Goal: Task Accomplishment & Management: Manage account settings

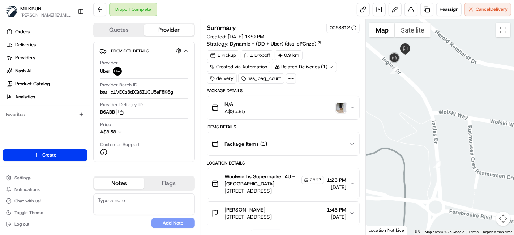
drag, startPoint x: 418, startPoint y: 87, endPoint x: 450, endPoint y: 141, distance: 62.7
click at [454, 148] on div at bounding box center [440, 126] width 148 height 215
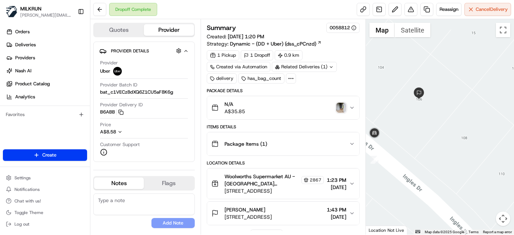
click at [340, 107] on img "button" at bounding box center [341, 108] width 10 height 10
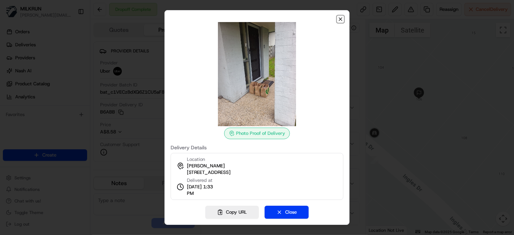
click at [339, 18] on icon "button" at bounding box center [341, 19] width 6 height 6
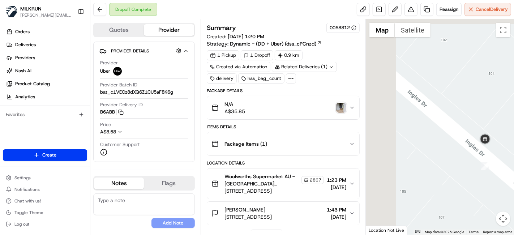
drag, startPoint x: 446, startPoint y: 125, endPoint x: 210, endPoint y: 13, distance: 261.4
click at [514, 128] on html "MILKRUN toman@woolworths.com.au Toggle Sidebar Orders Deliveries Providers Nash…" at bounding box center [257, 117] width 514 height 235
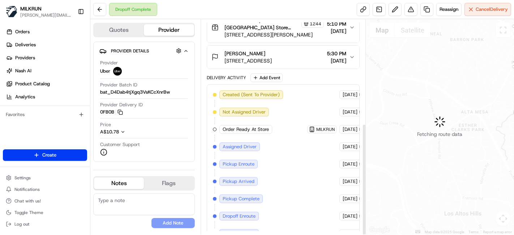
scroll to position [200, 0]
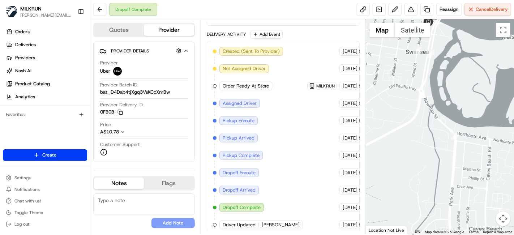
drag, startPoint x: 446, startPoint y: 145, endPoint x: 388, endPoint y: 31, distance: 127.9
click at [387, 25] on div "1 2 3 4 5 6 7 8 Map Satellite Map Data Map data ©2025 Google Map data ©2025 Goo…" at bounding box center [440, 126] width 148 height 215
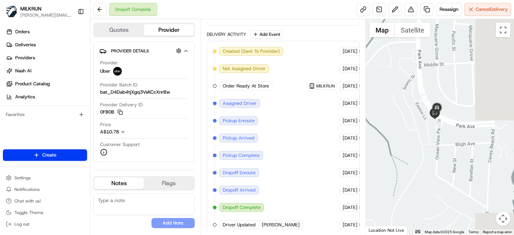
drag, startPoint x: 442, startPoint y: 193, endPoint x: 396, endPoint y: 103, distance: 101.1
click at [396, 103] on div at bounding box center [440, 126] width 148 height 215
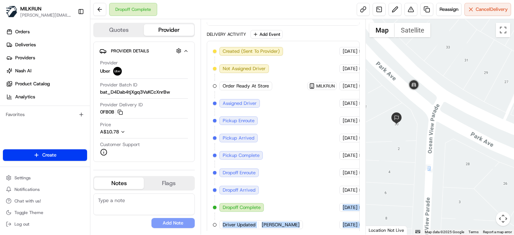
scroll to position [200, 26]
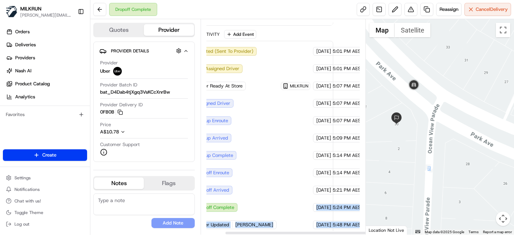
drag, startPoint x: 324, startPoint y: 204, endPoint x: 342, endPoint y: 183, distance: 27.4
click at [392, 210] on div "Quotes Provider Provider Details Hidden ( 3 ) Provider Uber Provider Batch ID b…" at bounding box center [302, 126] width 424 height 215
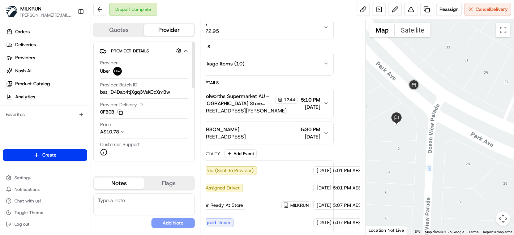
scroll to position [80, 26]
drag, startPoint x: 283, startPoint y: 128, endPoint x: 362, endPoint y: 123, distance: 79.7
click at [380, 128] on div "Quotes Provider Provider Details Hidden ( 3 ) Provider Uber Provider Batch ID b…" at bounding box center [302, 126] width 424 height 215
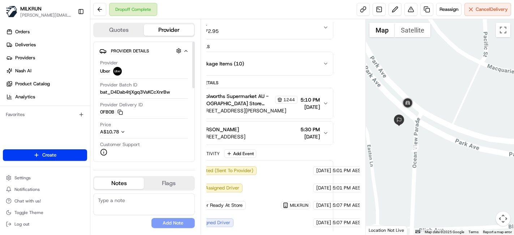
click at [228, 95] on span "Woolworths Supermarket AU - Swansea Store Manager" at bounding box center [236, 100] width 76 height 14
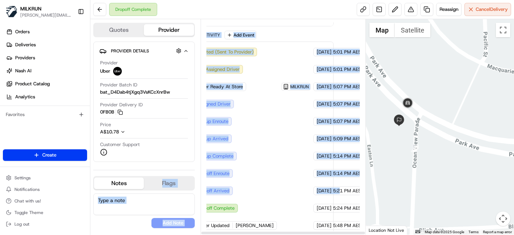
scroll to position [344, 0]
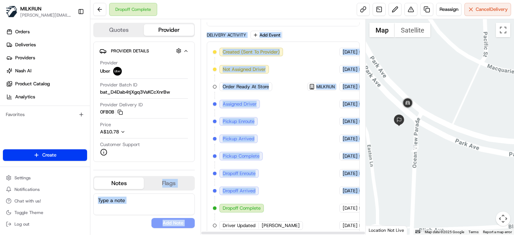
click at [155, 175] on div "Quotes Provider Provider Details Hidden ( 3 ) Provider Uber Provider Batch ID b…" at bounding box center [228, 126] width 276 height 215
click at [262, 103] on div "Created (Sent To Provider) Uber 20/08/2025 5:01 PM AEST Not Assigned Driver Ube…" at bounding box center [283, 139] width 141 height 182
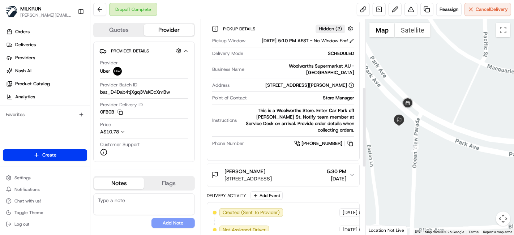
scroll to position [0, 0]
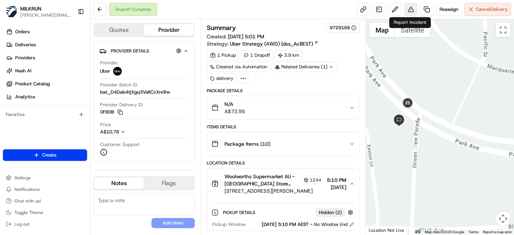
click at [411, 10] on button at bounding box center [411, 9] width 13 height 13
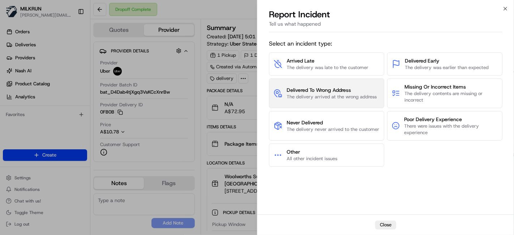
click at [342, 96] on span "The delivery arrived at the wrong address" at bounding box center [332, 97] width 90 height 7
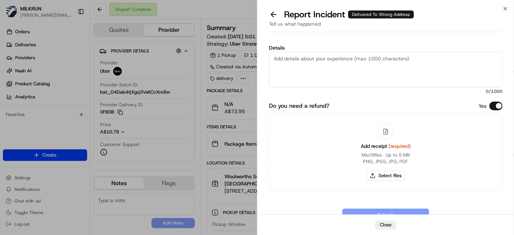
click at [336, 65] on textarea "Details" at bounding box center [386, 69] width 234 height 35
type textarea "c"
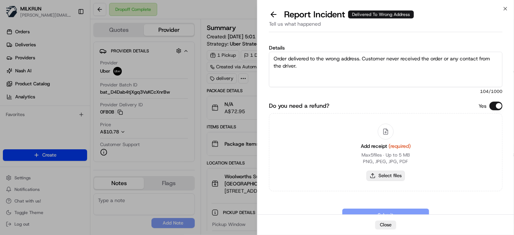
type textarea "Order delivered to the wrong address. Customer never received the order or any …"
click at [381, 172] on button "Select files" at bounding box center [386, 176] width 38 height 10
type input "C:\fakepath\tegan g invoice 111.png"
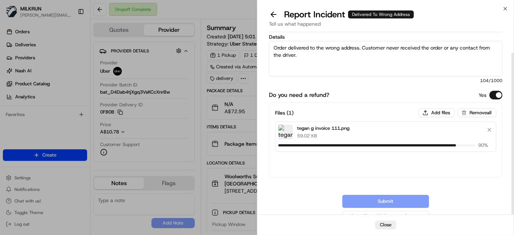
scroll to position [20, 0]
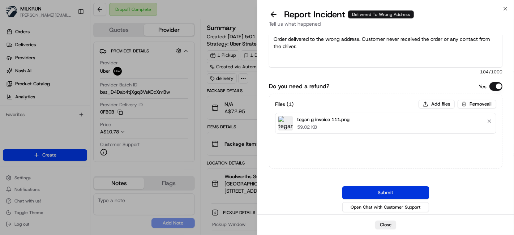
click at [374, 189] on button "Submit" at bounding box center [385, 192] width 87 height 13
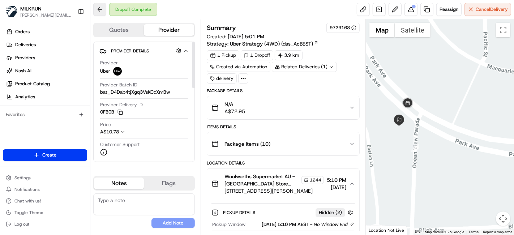
click at [100, 12] on button at bounding box center [99, 9] width 13 height 13
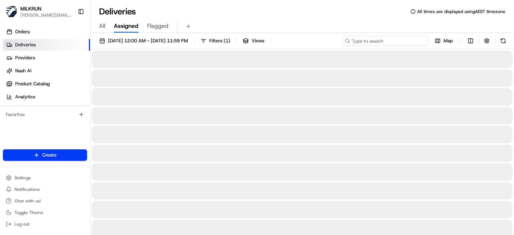
click at [415, 42] on input at bounding box center [385, 41] width 87 height 10
paste input "ALI R."
type input "ALI R."
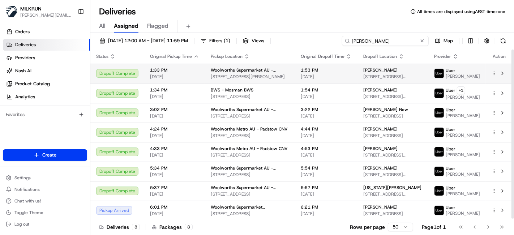
scroll to position [0, 0]
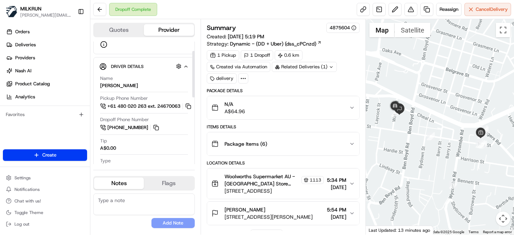
scroll to position [120, 0]
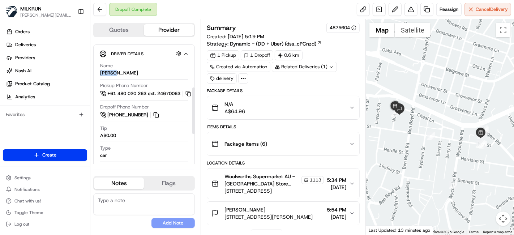
drag, startPoint x: 114, startPoint y: 73, endPoint x: 98, endPoint y: 72, distance: 15.2
click at [98, 72] on div "Driver Details Hidden ( 5 ) Name ALI R. Pickup Phone Number +61 480 020 263 ext…" at bounding box center [144, 144] width 102 height 200
copy div "ALI R."
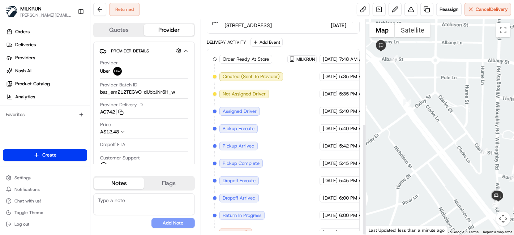
scroll to position [200, 0]
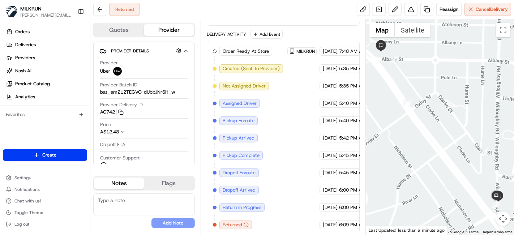
drag, startPoint x: 391, startPoint y: 198, endPoint x: 395, endPoint y: 193, distance: 6.4
click at [395, 193] on div at bounding box center [440, 126] width 148 height 215
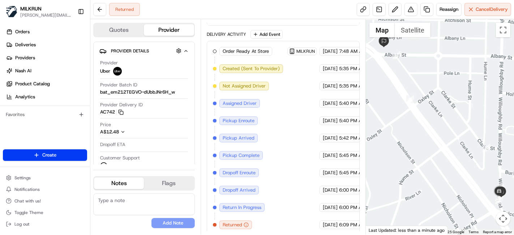
drag, startPoint x: 464, startPoint y: 185, endPoint x: 404, endPoint y: 173, distance: 60.6
click at [404, 173] on div at bounding box center [440, 126] width 148 height 215
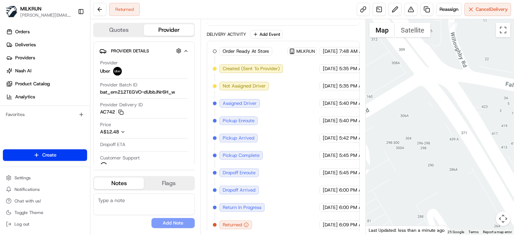
drag, startPoint x: 450, startPoint y: 103, endPoint x: 443, endPoint y: -35, distance: 138.3
click at [443, 0] on html "MILKRUN [PERSON_NAME][EMAIL_ADDRESS][DOMAIN_NAME] Toggle Sidebar Orders Deliver…" at bounding box center [257, 117] width 514 height 235
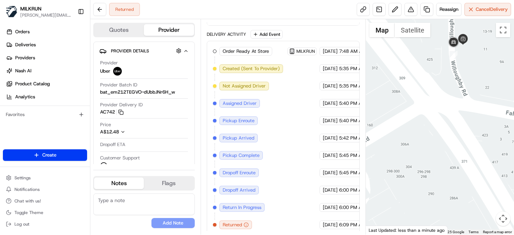
drag, startPoint x: 435, startPoint y: 71, endPoint x: 430, endPoint y: 140, distance: 69.2
click at [430, 140] on div at bounding box center [440, 126] width 148 height 215
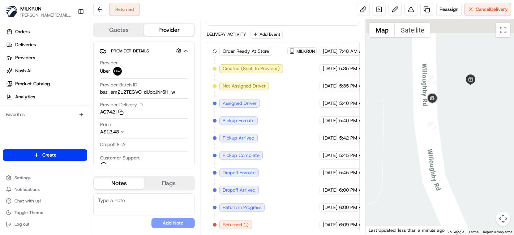
drag, startPoint x: 480, startPoint y: 69, endPoint x: 482, endPoint y: 126, distance: 56.4
click at [482, 126] on div at bounding box center [440, 126] width 148 height 215
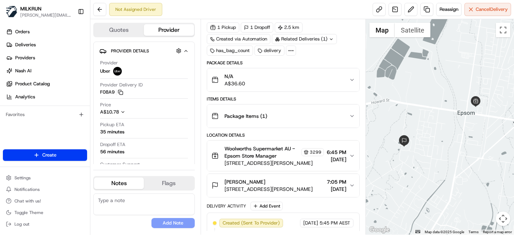
scroll to position [45, 0]
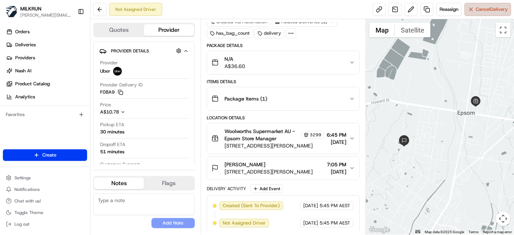
click at [495, 10] on span "Cancel Delivery" at bounding box center [492, 9] width 32 height 7
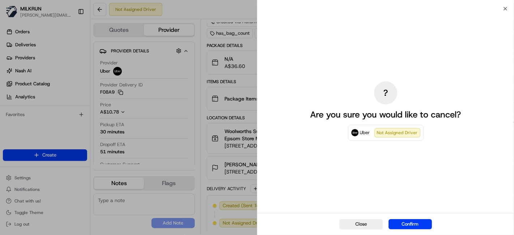
click at [409, 228] on button "Confirm" at bounding box center [410, 224] width 43 height 10
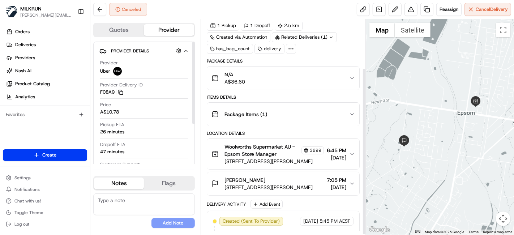
scroll to position [62, 0]
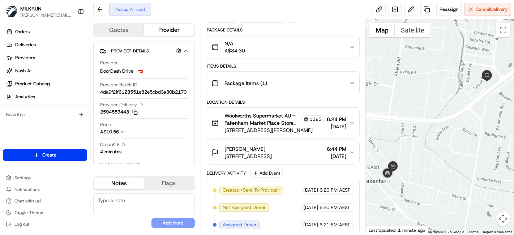
scroll to position [97, 0]
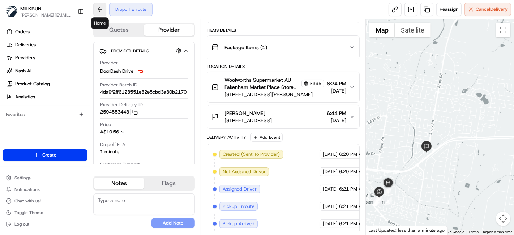
click at [99, 13] on button at bounding box center [99, 9] width 13 height 13
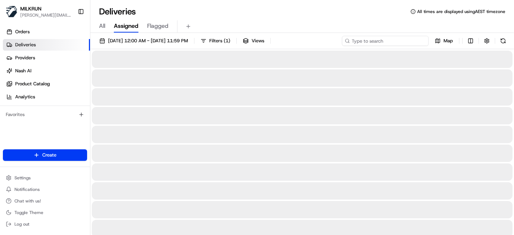
click at [420, 43] on input at bounding box center [385, 41] width 87 height 10
paste input "[PERSON_NAME]"
type input "[PERSON_NAME]"
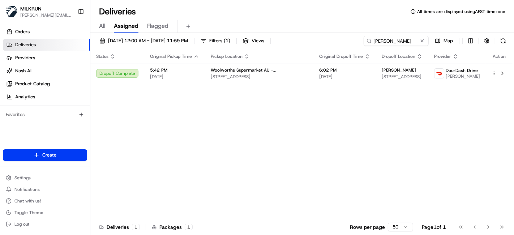
click at [273, 156] on div "Status Original Pickup Time Pickup Location Original Dropoff Time Dropoff Locat…" at bounding box center [301, 134] width 422 height 170
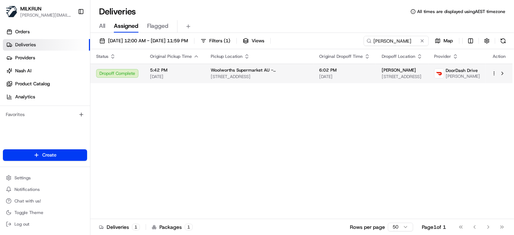
click at [492, 71] on html "MILKRUN toman@woolworths.com.au Toggle Sidebar Orders Deliveries Providers Nash…" at bounding box center [257, 117] width 514 height 235
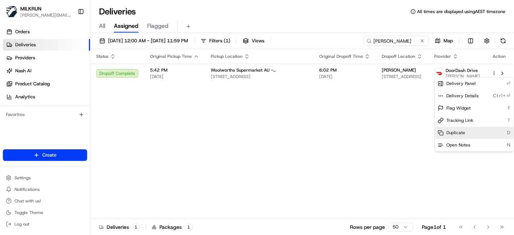
click at [465, 129] on div "Duplicate D" at bounding box center [474, 133] width 79 height 12
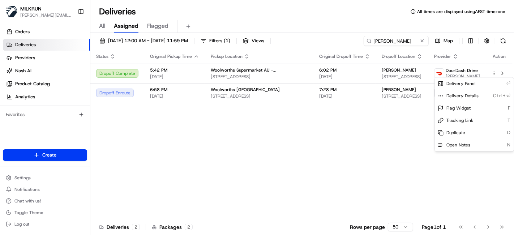
click at [245, 169] on html "MILKRUN toman@woolworths.com.au Toggle Sidebar Orders Deliveries Providers Nash…" at bounding box center [257, 117] width 514 height 235
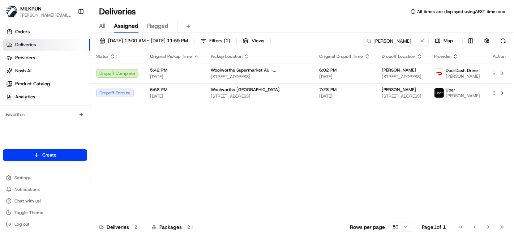
click at [289, 153] on div "Status Original Pickup Time Pickup Location Original Dropoff Time Dropoff Locat…" at bounding box center [301, 134] width 422 height 170
drag, startPoint x: 163, startPoint y: 183, endPoint x: 170, endPoint y: 183, distance: 6.5
click at [163, 183] on div "Status Original Pickup Time Pickup Location Original Dropoff Time Dropoff Locat…" at bounding box center [301, 134] width 422 height 170
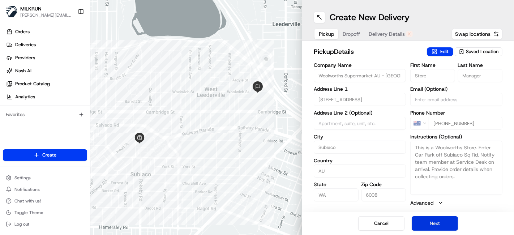
click at [422, 226] on button "Next" at bounding box center [435, 223] width 46 height 14
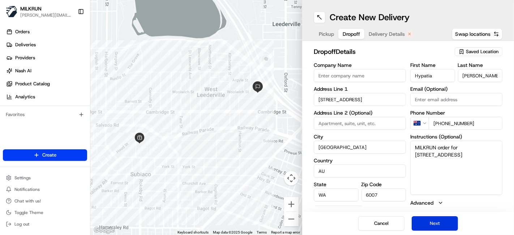
click at [422, 226] on button "Next" at bounding box center [435, 223] width 46 height 14
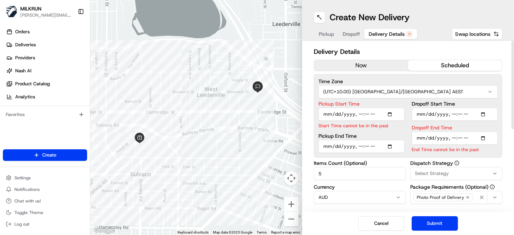
click at [360, 61] on button "now" at bounding box center [361, 65] width 94 height 11
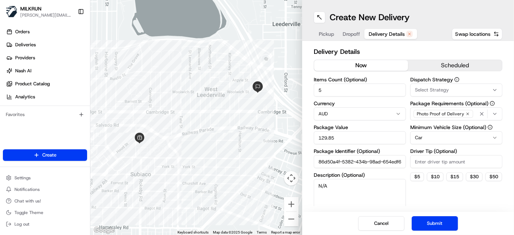
click at [425, 222] on button "Submit" at bounding box center [435, 223] width 46 height 14
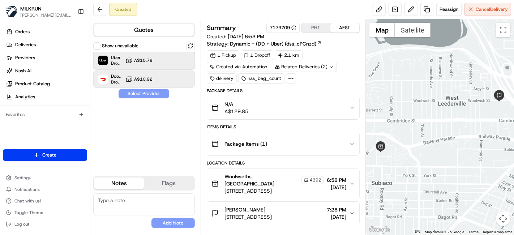
click at [107, 59] on img at bounding box center [102, 60] width 9 height 9
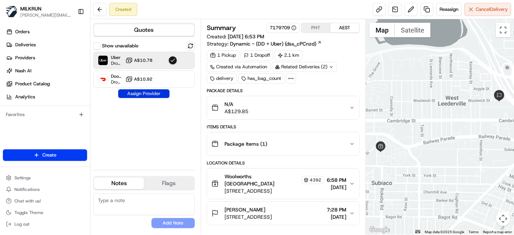
click at [151, 95] on button "Assign Provider" at bounding box center [143, 93] width 51 height 9
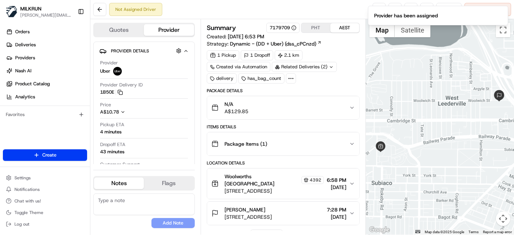
click at [376, 2] on ol "Provider has been assigned" at bounding box center [438, 15] width 152 height 31
click at [505, 11] on icon "Notifications (F8)" at bounding box center [502, 12] width 6 height 6
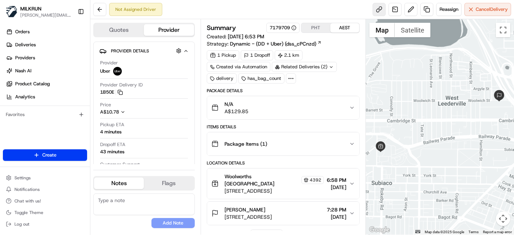
click at [377, 10] on link at bounding box center [379, 9] width 13 height 13
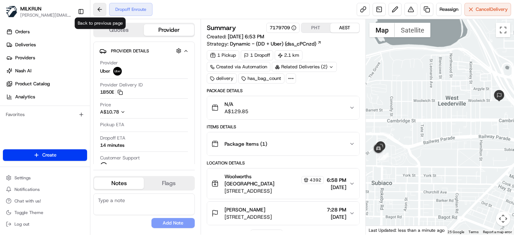
click at [97, 14] on button at bounding box center [99, 9] width 13 height 13
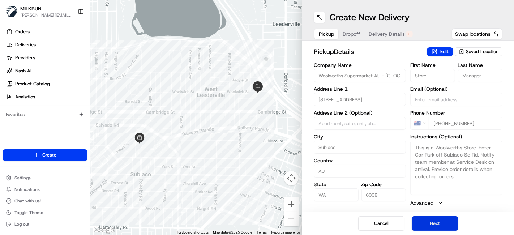
click at [440, 220] on button "Next" at bounding box center [435, 223] width 46 height 14
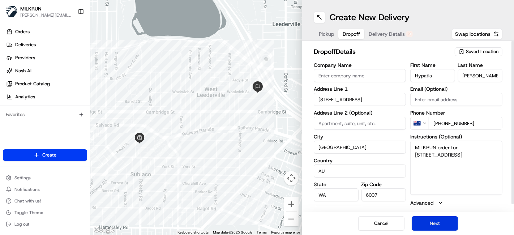
click at [423, 221] on button "Next" at bounding box center [435, 223] width 46 height 14
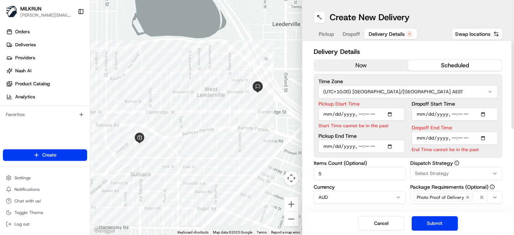
click at [362, 61] on button "now" at bounding box center [361, 65] width 94 height 11
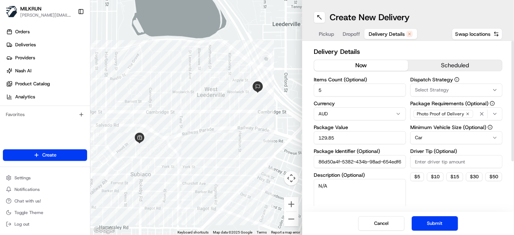
drag, startPoint x: 431, startPoint y: 221, endPoint x: 443, endPoint y: 221, distance: 11.6
click at [431, 221] on button "Submit" at bounding box center [435, 223] width 46 height 14
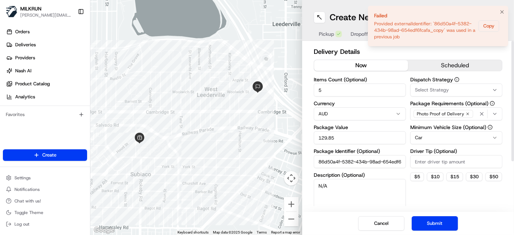
click at [415, 40] on li "Failed Provided externalIdentifier: '86d50a4f-5382-434b-98ad-654edf6fcafa_copy'…" at bounding box center [438, 26] width 140 height 40
click at [419, 28] on div "Provided externalIdentifier: '86d50a4f-5382-434b-98ad-654edf6fcafa_copy' was us…" at bounding box center [425, 31] width 102 height 20
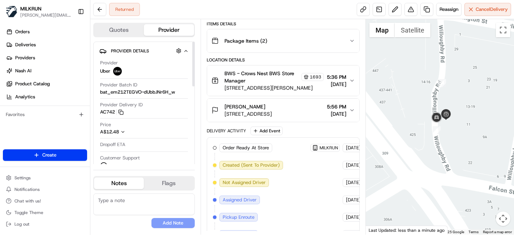
scroll to position [79, 0]
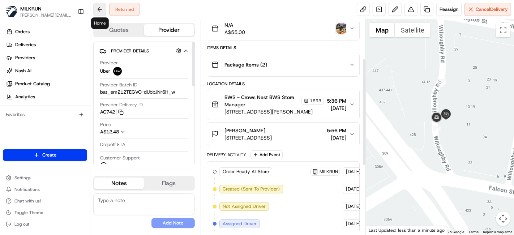
click at [104, 9] on button at bounding box center [99, 9] width 13 height 13
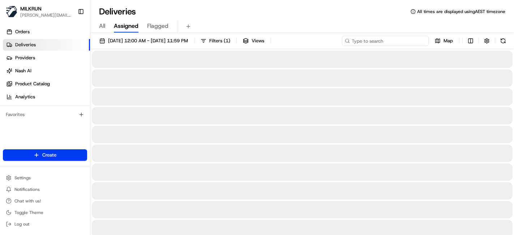
click at [398, 43] on input at bounding box center [385, 41] width 87 height 10
paste input "[PERSON_NAME][DEMOGRAPHIC_DATA]"
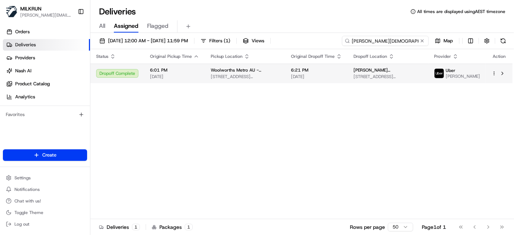
type input "[PERSON_NAME][DEMOGRAPHIC_DATA]"
click at [496, 75] on html "MILKRUN toman@woolworths.com.au Toggle Sidebar Orders Deliveries Providers Nash…" at bounding box center [257, 117] width 514 height 235
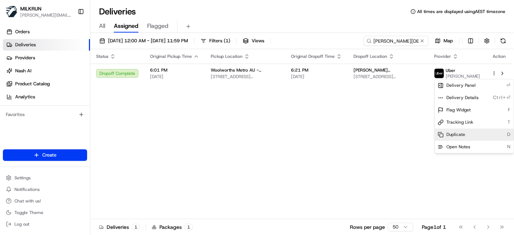
click at [468, 134] on div "Duplicate D" at bounding box center [474, 135] width 79 height 12
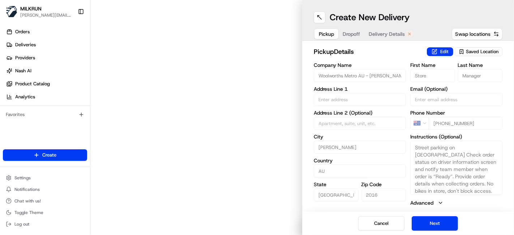
type input "[STREET_ADDRESS]"
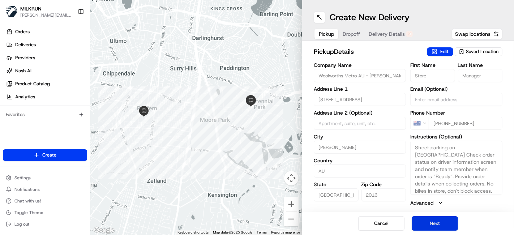
click at [438, 226] on button "Next" at bounding box center [435, 223] width 46 height 14
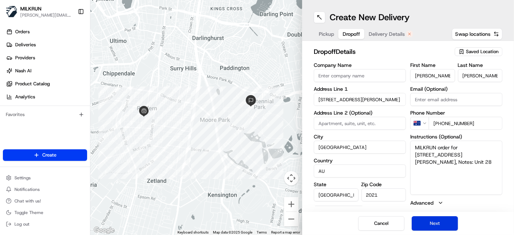
click at [437, 218] on button "Next" at bounding box center [435, 223] width 46 height 14
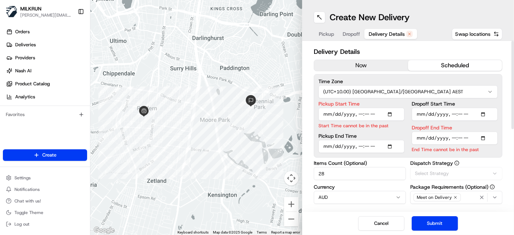
click at [367, 64] on button "now" at bounding box center [361, 65] width 94 height 11
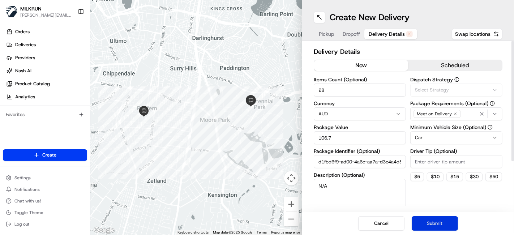
click at [435, 222] on button "Submit" at bounding box center [435, 223] width 46 height 14
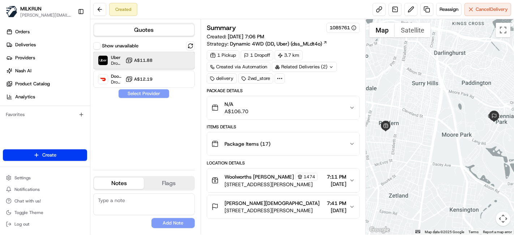
click at [173, 61] on div at bounding box center [172, 60] width 9 height 9
click at [162, 98] on div "Show unavailable Uber Dropoff ETA 30 minutes A$11.88 DoorDash Drive Dropoff ETA…" at bounding box center [144, 103] width 102 height 123
click at [161, 93] on button "Assign Provider" at bounding box center [143, 93] width 51 height 9
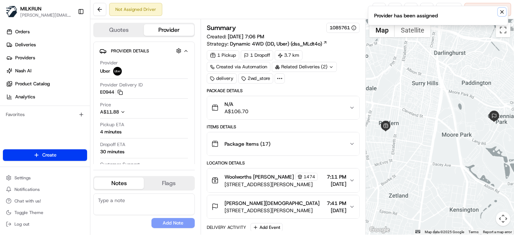
click at [502, 14] on icon "Notifications (F8)" at bounding box center [502, 12] width 6 height 6
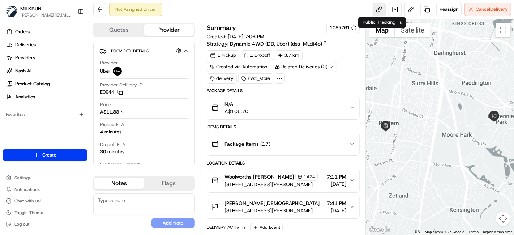
click at [373, 7] on link at bounding box center [379, 9] width 13 height 13
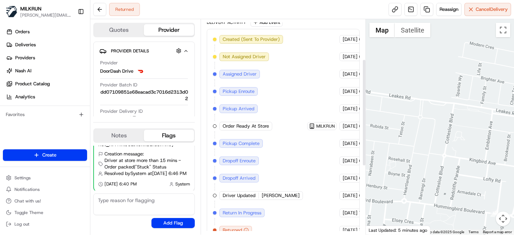
scroll to position [217, 0]
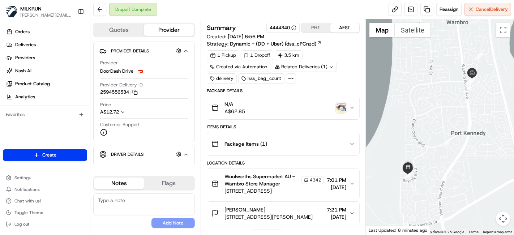
click at [343, 106] on img "button" at bounding box center [341, 108] width 10 height 10
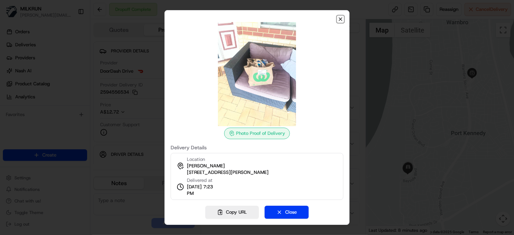
click at [340, 22] on icon "button" at bounding box center [341, 19] width 6 height 6
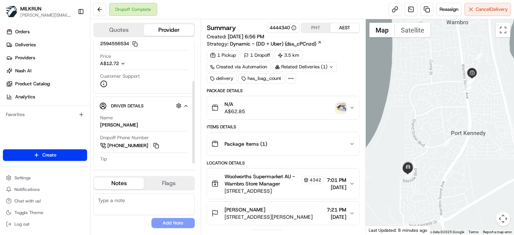
scroll to position [60, 0]
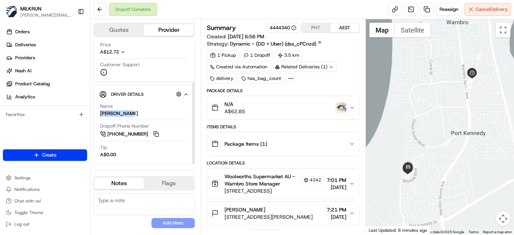
drag, startPoint x: 127, startPoint y: 114, endPoint x: 96, endPoint y: 115, distance: 31.1
click at [96, 115] on div "Driver Details Hidden ( 10 ) Name [PERSON_NAME] Dropoff Phone Number [PHONE_NUM…" at bounding box center [144, 124] width 102 height 79
copy div "[PERSON_NAME]"
click at [99, 13] on button at bounding box center [99, 9] width 13 height 13
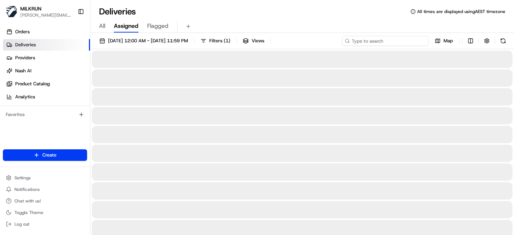
click at [414, 42] on input at bounding box center [385, 41] width 87 height 10
paste input "[PERSON_NAME]"
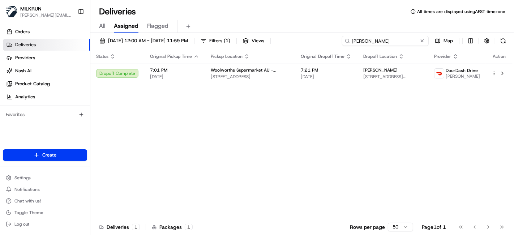
type input "[PERSON_NAME]"
click at [387, 38] on input "[PERSON_NAME]" at bounding box center [385, 41] width 87 height 10
click at [387, 38] on input "Surinder S." at bounding box center [385, 41] width 87 height 10
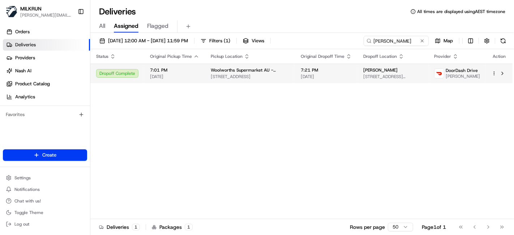
click at [381, 95] on div "Status Original Pickup Time Pickup Location Original Dropoff Time Dropoff Locat…" at bounding box center [301, 134] width 422 height 170
click at [496, 75] on html "MILKRUN toman@woolworths.com.au Toggle Sidebar Orders Deliveries Providers Nash…" at bounding box center [257, 117] width 514 height 235
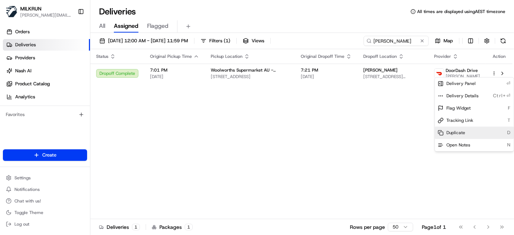
click at [473, 135] on div "Duplicate D" at bounding box center [474, 133] width 79 height 12
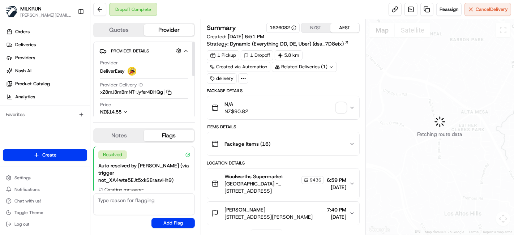
scroll to position [36, 0]
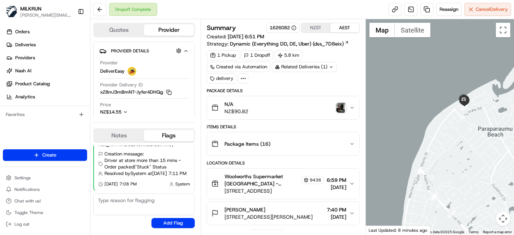
drag, startPoint x: 430, startPoint y: 86, endPoint x: 509, endPoint y: 211, distance: 148.6
click at [509, 211] on div at bounding box center [440, 126] width 148 height 215
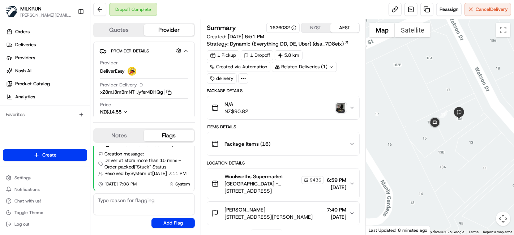
drag, startPoint x: 469, startPoint y: 84, endPoint x: 466, endPoint y: 131, distance: 47.1
click at [478, 127] on div at bounding box center [440, 126] width 148 height 215
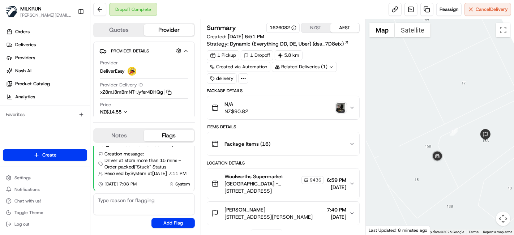
click at [340, 108] on img "button" at bounding box center [341, 108] width 10 height 10
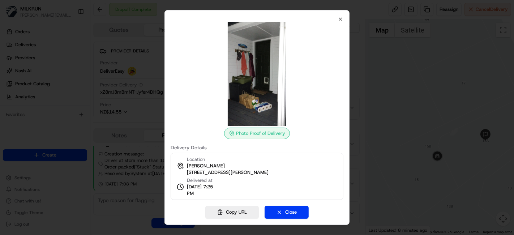
click at [279, 54] on img at bounding box center [257, 74] width 104 height 104
click at [340, 19] on icon "button" at bounding box center [340, 19] width 3 height 3
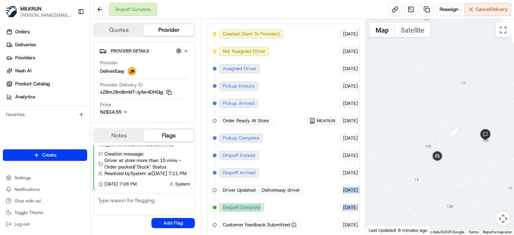
scroll to position [217, 46]
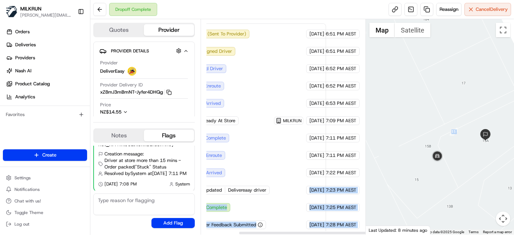
drag, startPoint x: 309, startPoint y: 194, endPoint x: 373, endPoint y: 197, distance: 63.3
click at [373, 197] on div "Quotes Provider Provider Details Hidden ( 4 ) Provider DeliverEasy Provider Del…" at bounding box center [302, 126] width 424 height 215
click at [320, 186] on div "20/08/2025 7:23 PM AEST" at bounding box center [333, 190] width 54 height 9
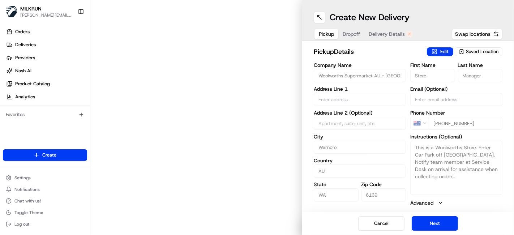
type input "[STREET_ADDRESS]"
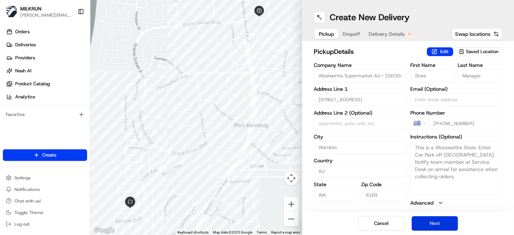
click at [421, 228] on button "Next" at bounding box center [435, 223] width 46 height 14
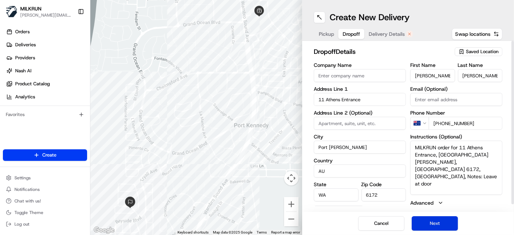
click at [432, 229] on button "Next" at bounding box center [435, 223] width 46 height 14
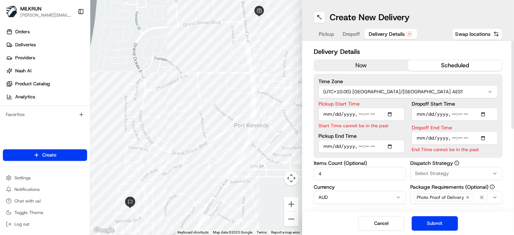
click at [352, 68] on button "now" at bounding box center [361, 65] width 94 height 11
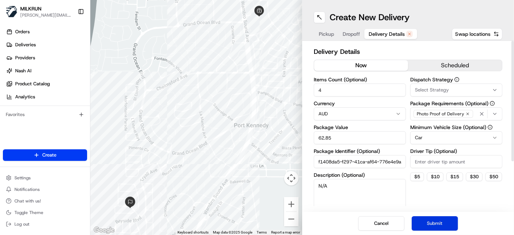
click at [420, 226] on button "Submit" at bounding box center [435, 223] width 46 height 14
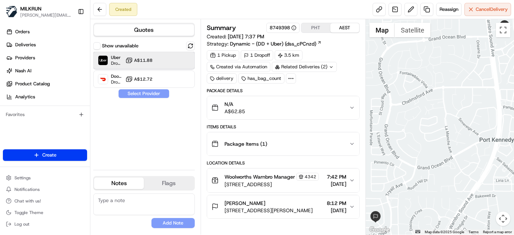
click at [128, 54] on div "Uber Dropoff ETA 33 minutes A$11.88" at bounding box center [144, 60] width 102 height 17
click at [150, 91] on button "Assign Provider" at bounding box center [143, 93] width 51 height 9
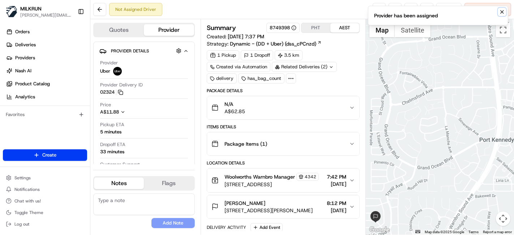
click at [503, 10] on icon "Notifications (F8)" at bounding box center [502, 12] width 6 height 6
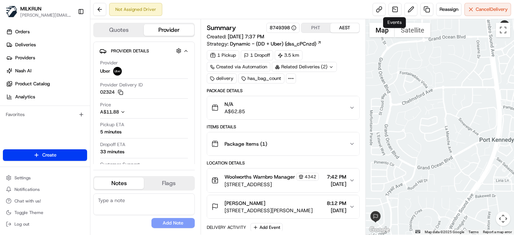
click at [387, 9] on div "Reassign Cancel Delivery" at bounding box center [442, 9] width 138 height 13
click at [379, 12] on link at bounding box center [379, 9] width 13 height 13
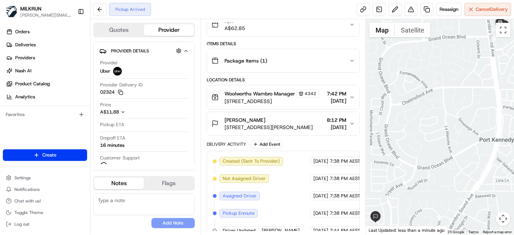
scroll to position [114, 0]
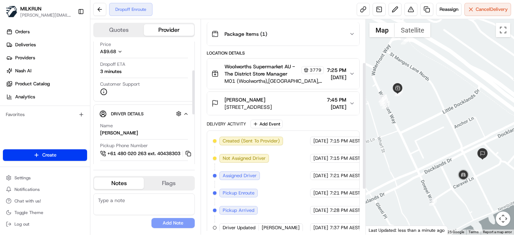
scroll to position [68, 0]
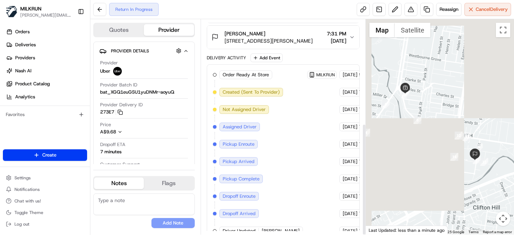
scroll to position [200, 0]
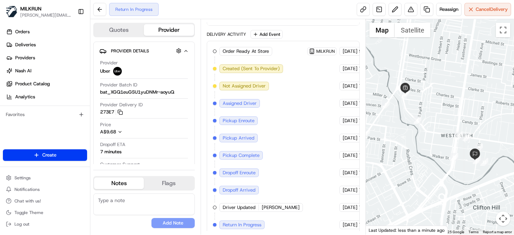
drag, startPoint x: 402, startPoint y: 109, endPoint x: 424, endPoint y: 120, distance: 25.2
click at [424, 120] on div at bounding box center [440, 126] width 148 height 215
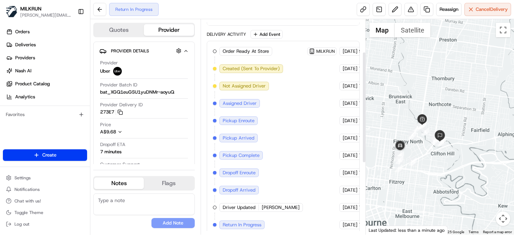
scroll to position [0, 0]
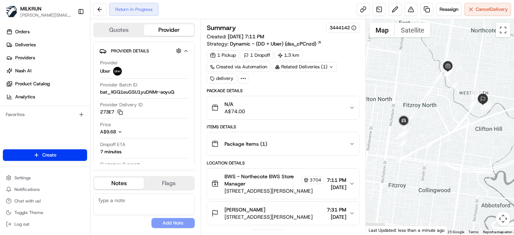
drag, startPoint x: 434, startPoint y: 152, endPoint x: 463, endPoint y: 126, distance: 39.7
click at [463, 126] on div at bounding box center [440, 126] width 148 height 215
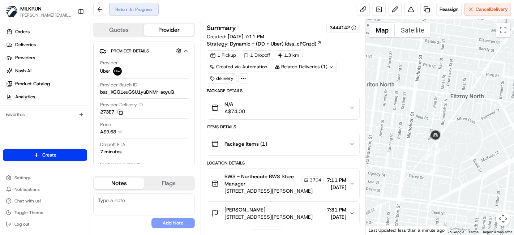
drag, startPoint x: 447, startPoint y: 154, endPoint x: 400, endPoint y: 142, distance: 48.7
click at [396, 144] on div at bounding box center [440, 126] width 148 height 215
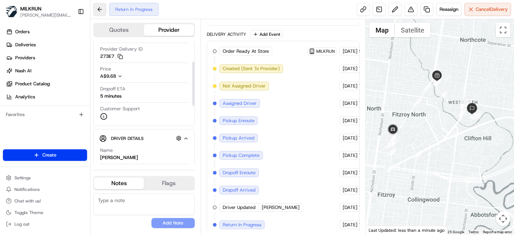
scroll to position [80, 0]
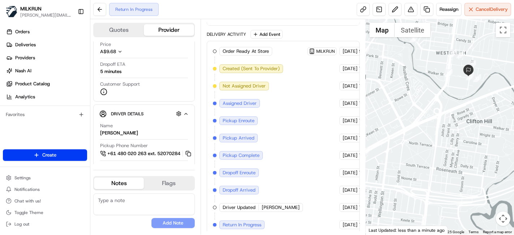
drag, startPoint x: 420, startPoint y: 141, endPoint x: 549, endPoint y: 179, distance: 134.3
click at [514, 179] on html "MILKRUN toman@woolworths.com.au Toggle Sidebar Orders Deliveries Providers Nash…" at bounding box center [257, 117] width 514 height 235
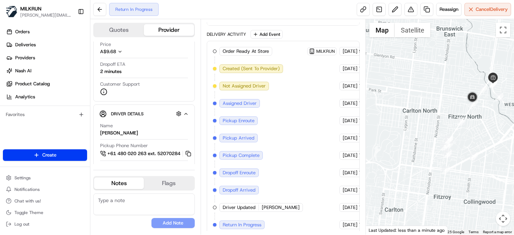
drag, startPoint x: 513, startPoint y: 86, endPoint x: 486, endPoint y: 99, distance: 30.3
click at [486, 99] on div at bounding box center [440, 126] width 148 height 215
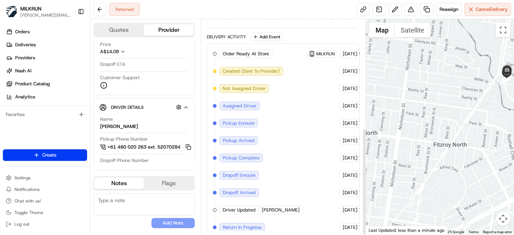
scroll to position [217, 0]
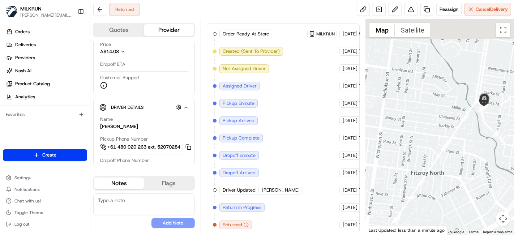
drag, startPoint x: 503, startPoint y: 75, endPoint x: 475, endPoint y: 111, distance: 45.1
click at [475, 155] on div at bounding box center [491, 155] width 148 height 0
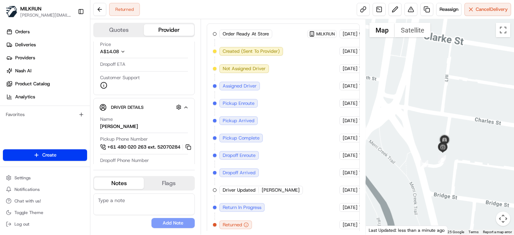
drag, startPoint x: 488, startPoint y: 80, endPoint x: 351, endPoint y: 120, distance: 142.9
click at [447, 156] on div at bounding box center [440, 126] width 148 height 215
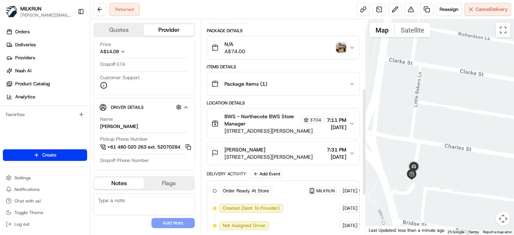
scroll to position [0, 0]
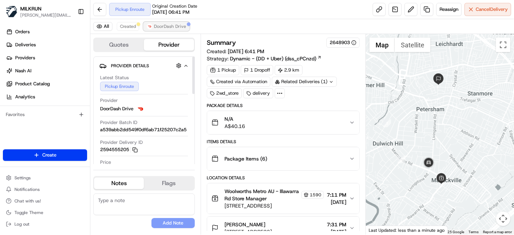
click at [182, 27] on span "DoorDash Drive" at bounding box center [170, 27] width 32 height 6
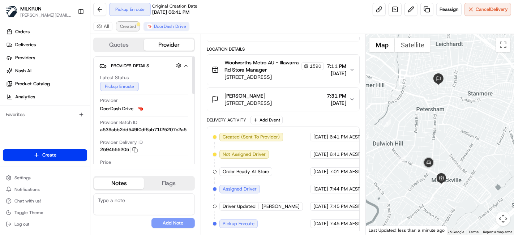
click at [133, 27] on span "Created" at bounding box center [128, 27] width 16 height 6
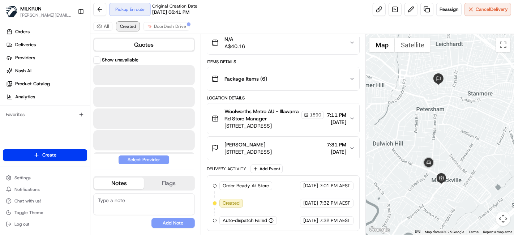
scroll to position [77, 0]
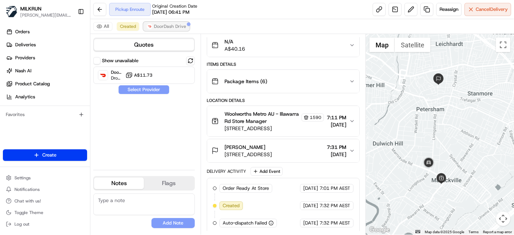
click at [178, 29] on span "DoorDash Drive" at bounding box center [170, 27] width 32 height 6
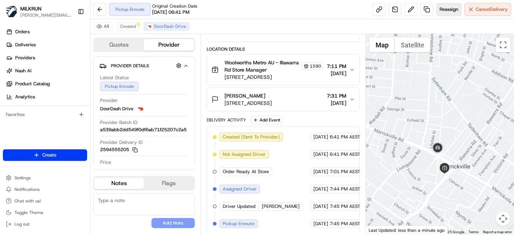
click at [457, 9] on span "Reassign" at bounding box center [449, 9] width 19 height 7
click at [482, 14] on button "Cancel Delivery" at bounding box center [488, 9] width 47 height 13
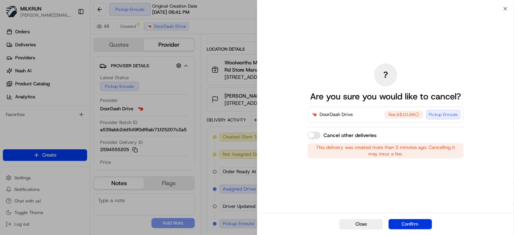
click at [428, 226] on button "Confirm" at bounding box center [410, 224] width 43 height 10
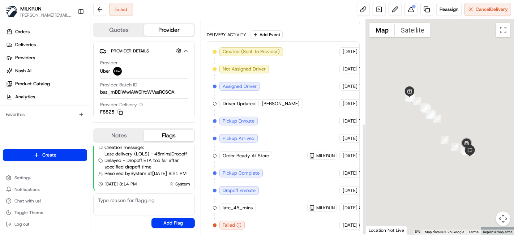
scroll to position [200, 0]
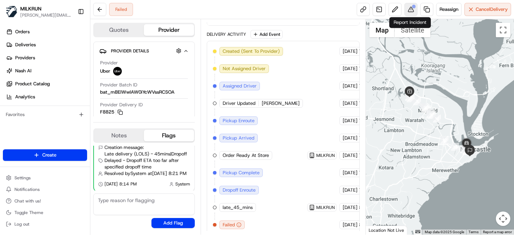
click at [411, 12] on button at bounding box center [411, 9] width 13 height 13
